Goal: Navigation & Orientation: Find specific page/section

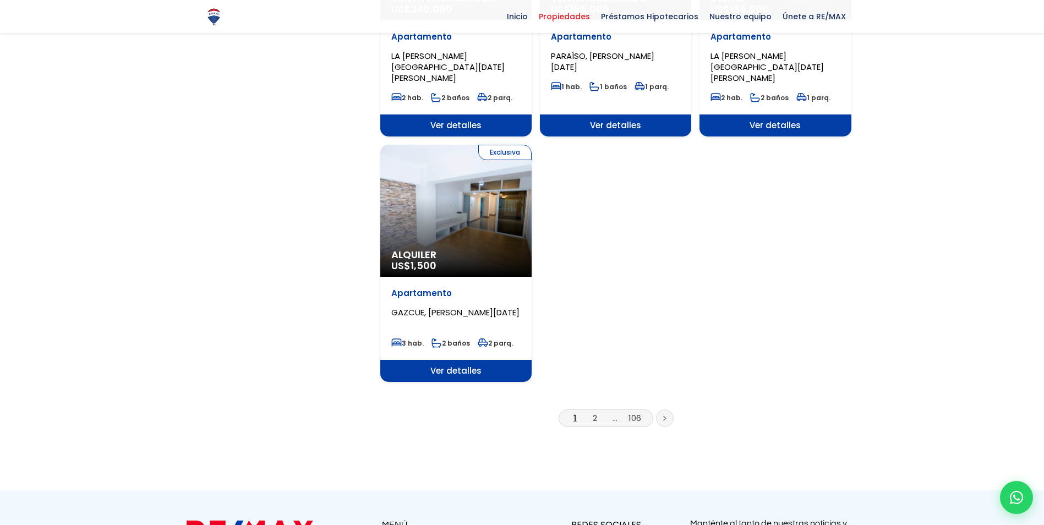
scroll to position [1391, 0]
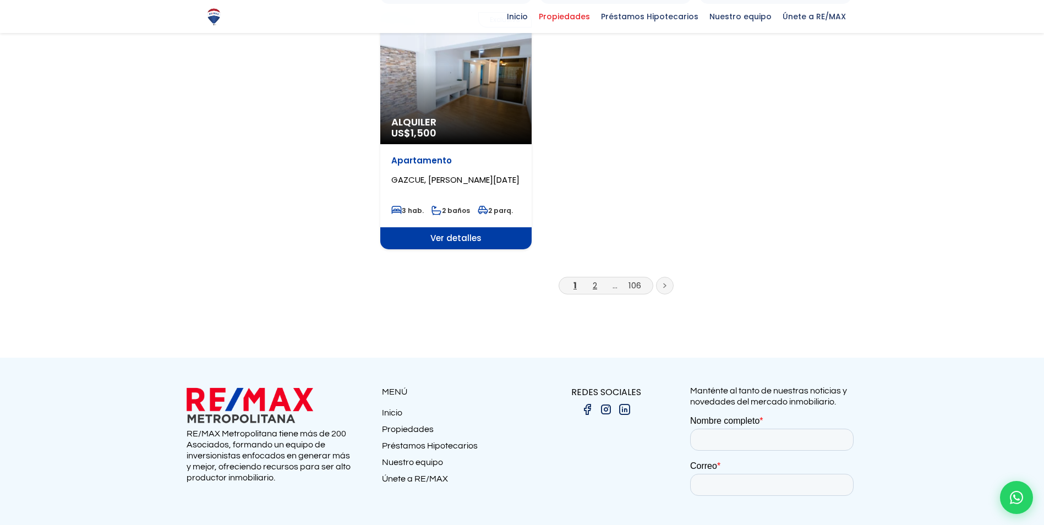
click at [596, 279] on link "2" at bounding box center [594, 285] width 4 height 12
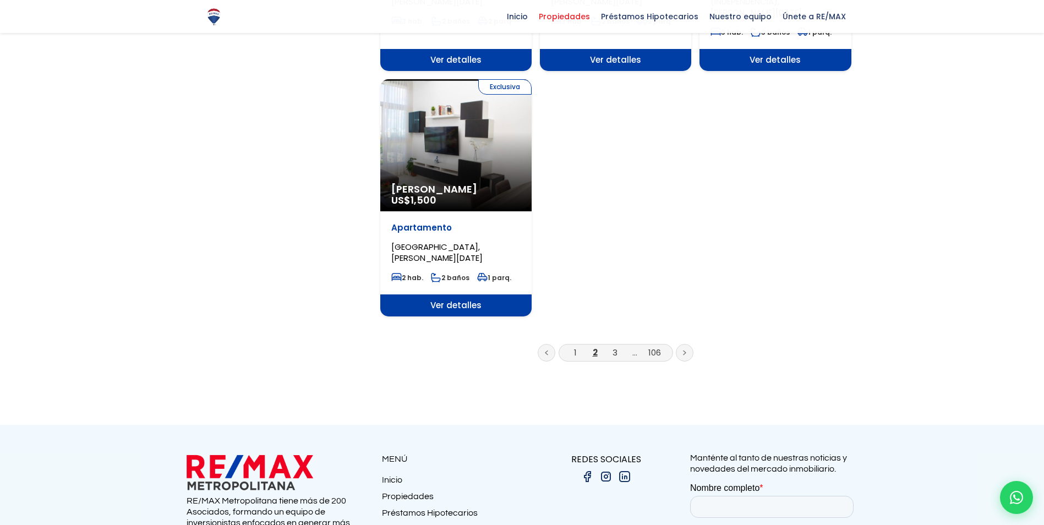
scroll to position [1375, 0]
